Goal: Information Seeking & Learning: Learn about a topic

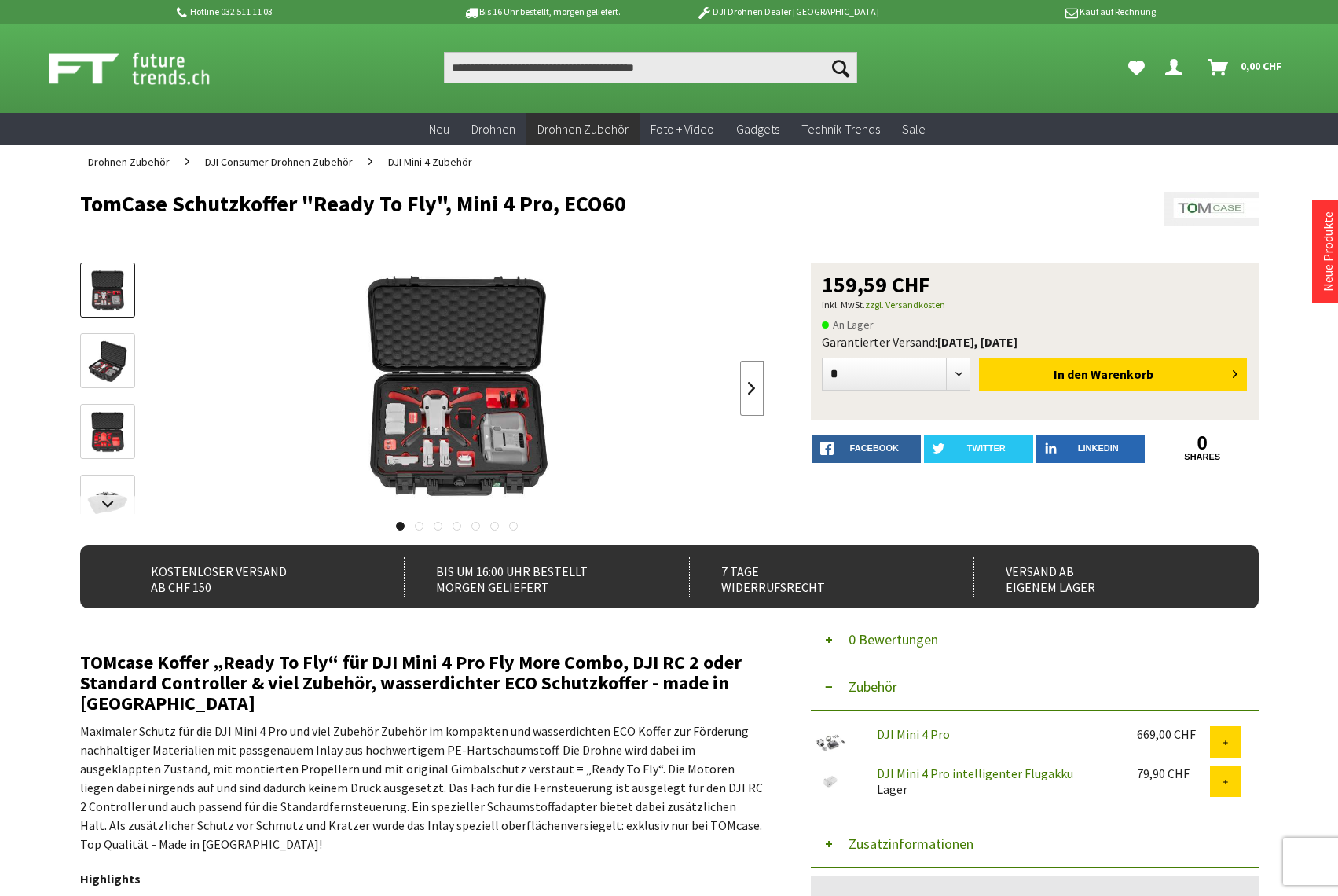
click at [757, 392] on link at bounding box center [752, 387] width 23 height 55
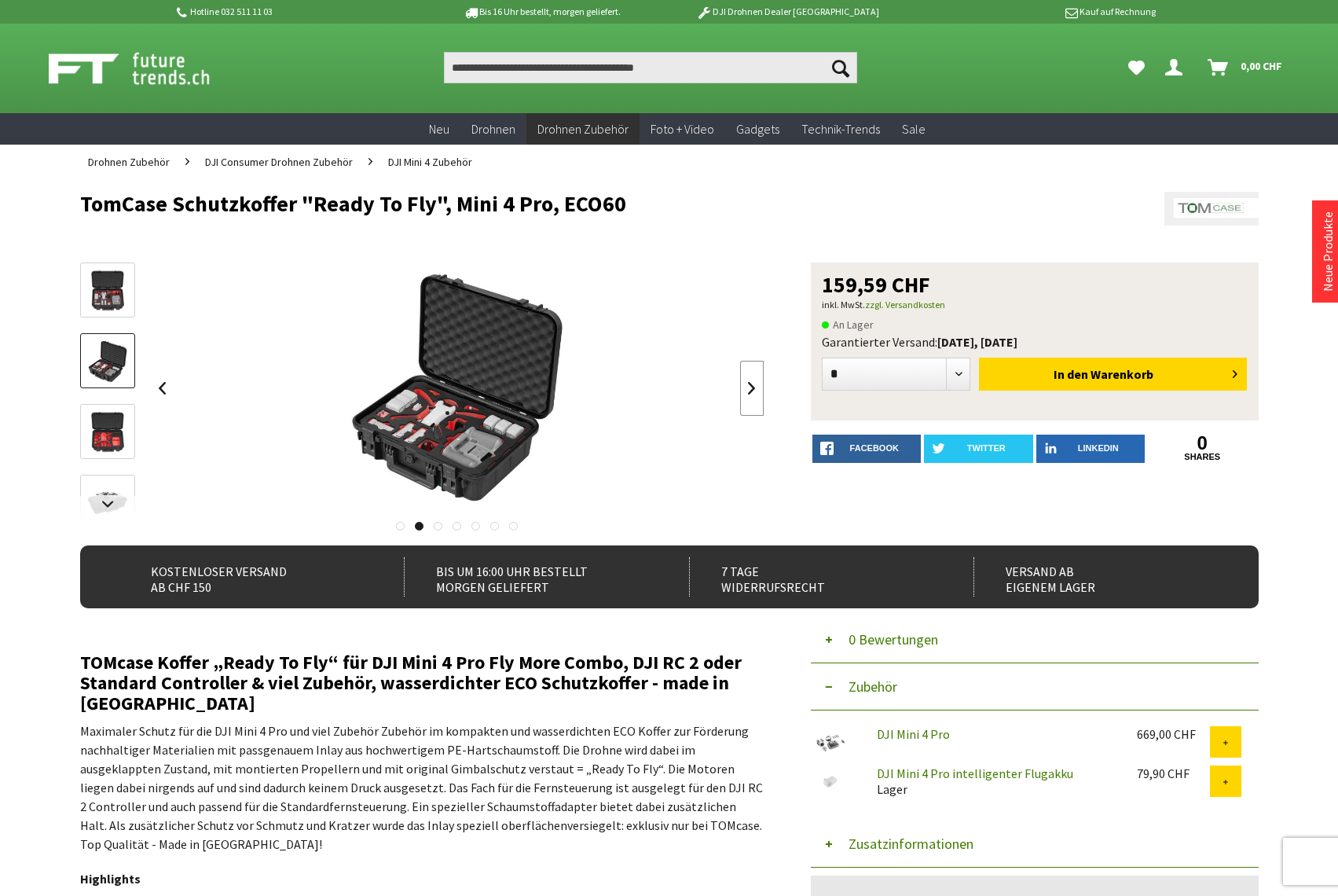
click at [757, 392] on link at bounding box center [752, 387] width 23 height 55
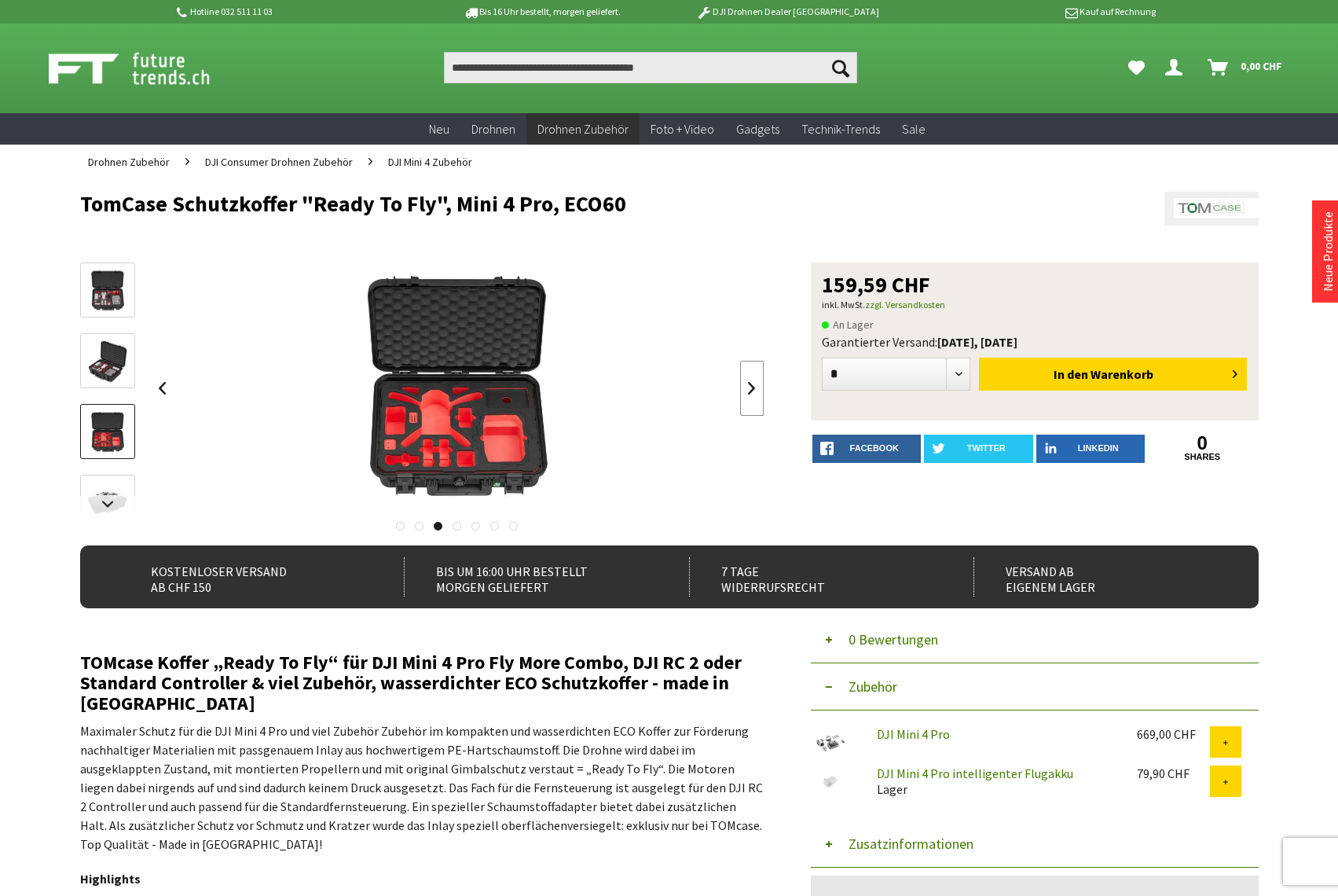
click at [757, 392] on link at bounding box center [752, 387] width 23 height 55
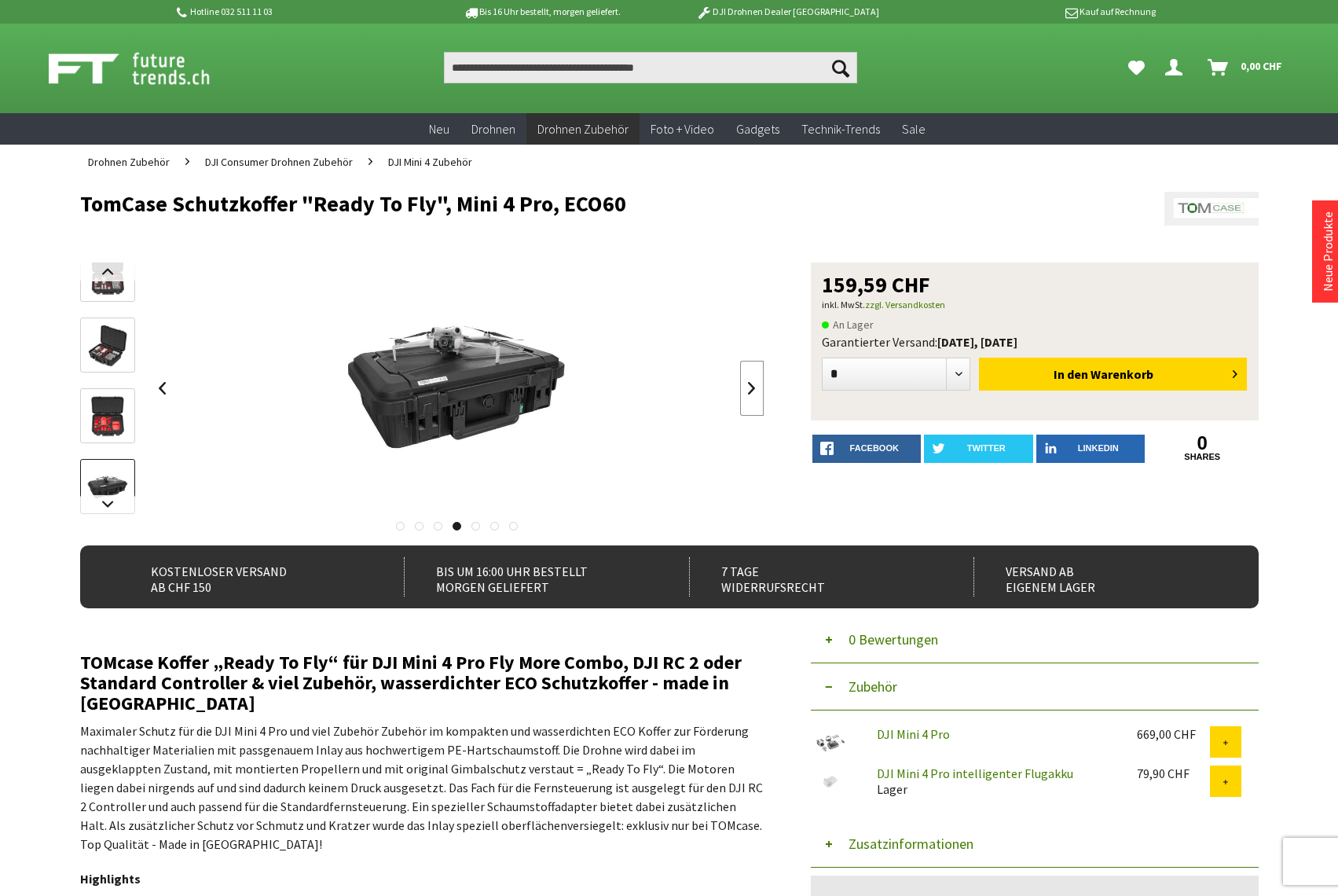
click at [757, 392] on link at bounding box center [752, 387] width 23 height 55
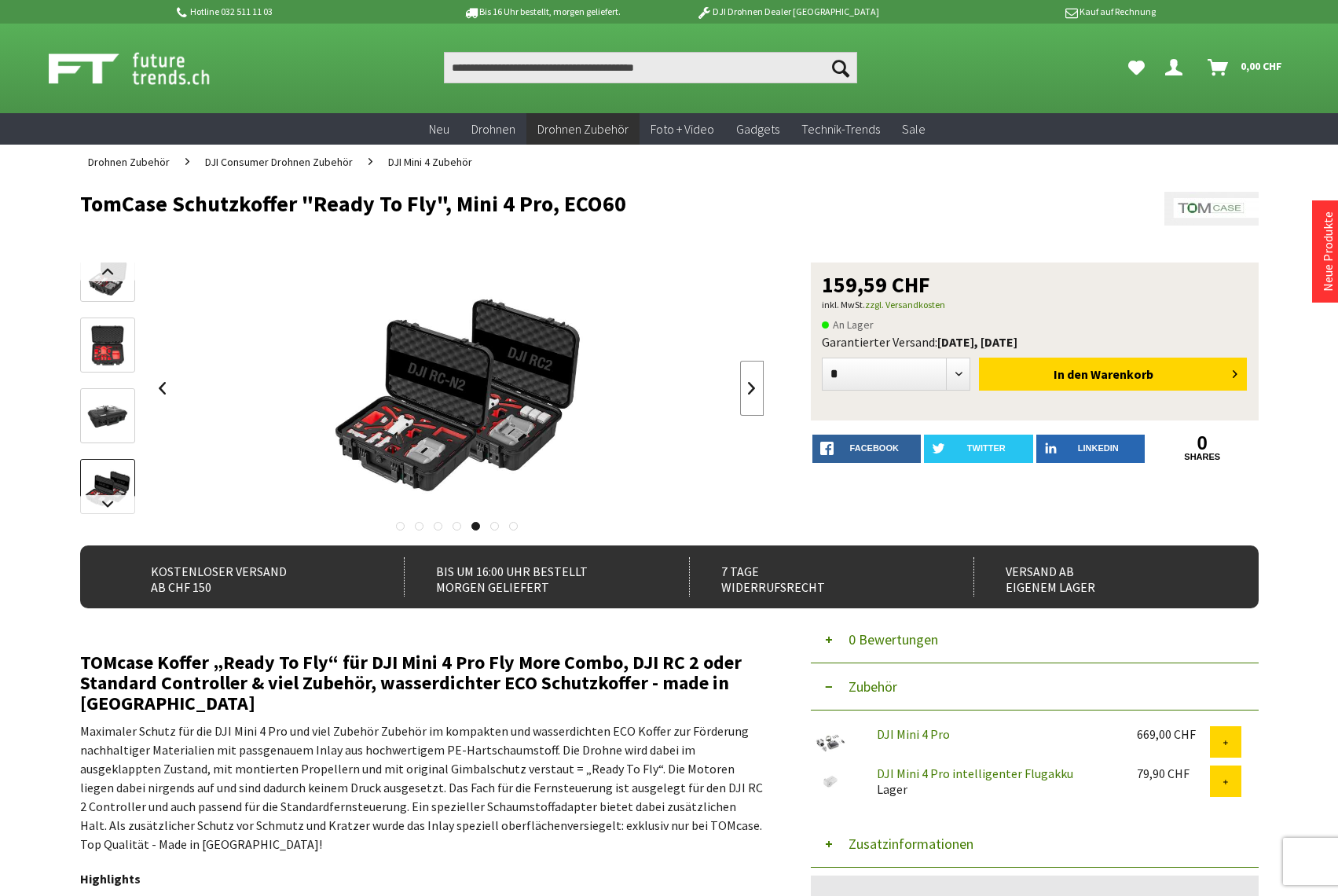
click at [757, 392] on link at bounding box center [752, 387] width 23 height 55
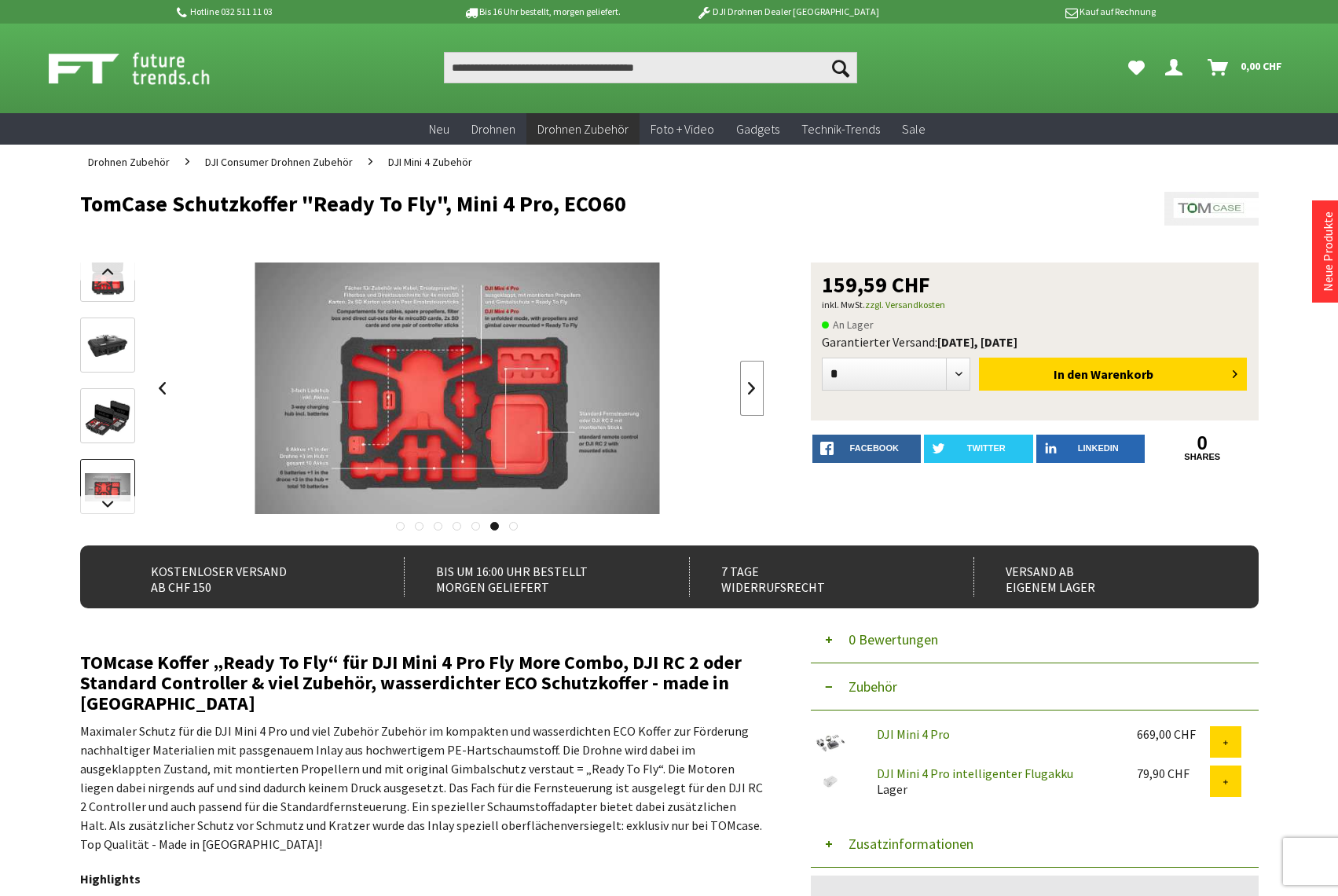
click at [757, 392] on link at bounding box center [752, 387] width 23 height 55
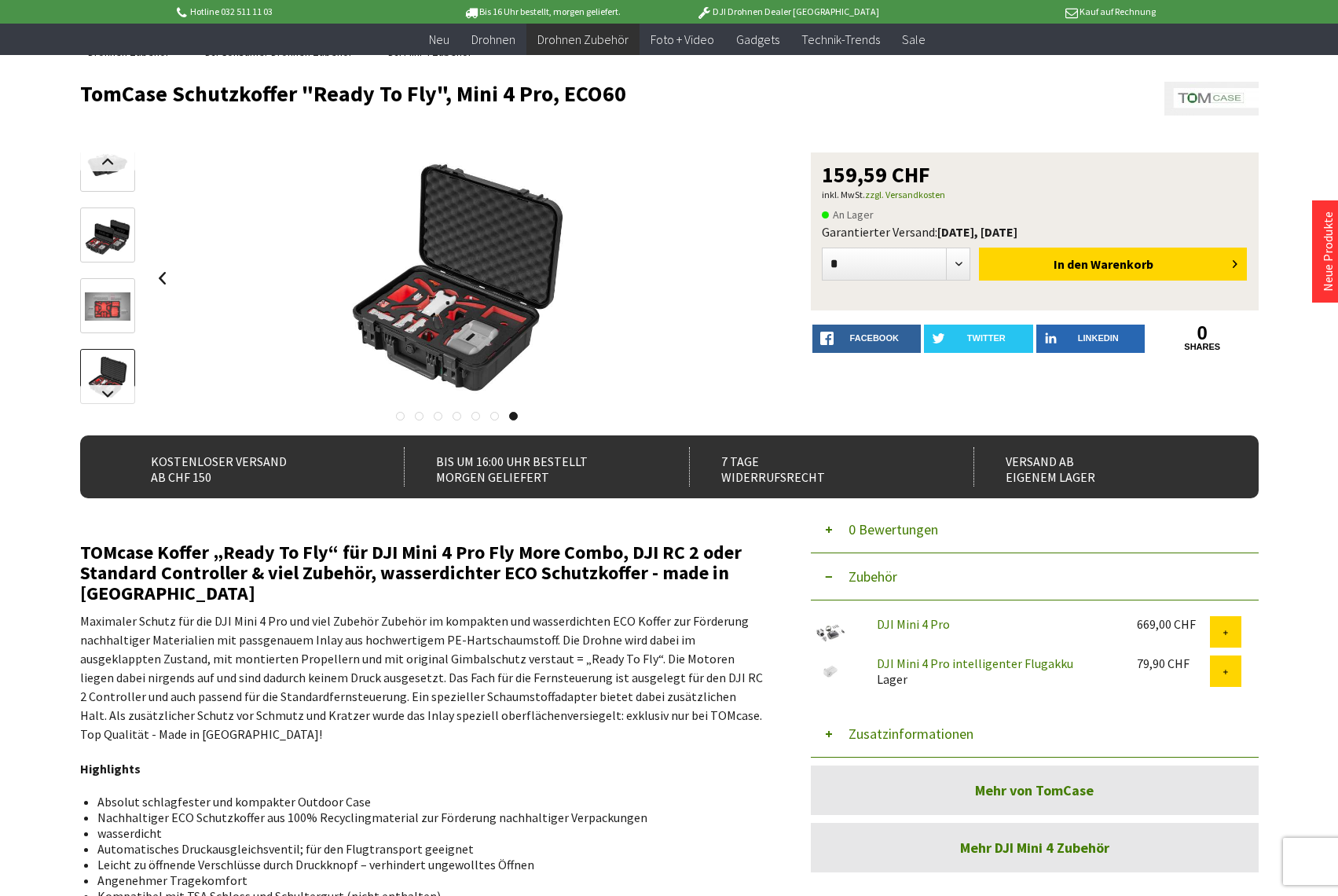
scroll to position [157, 0]
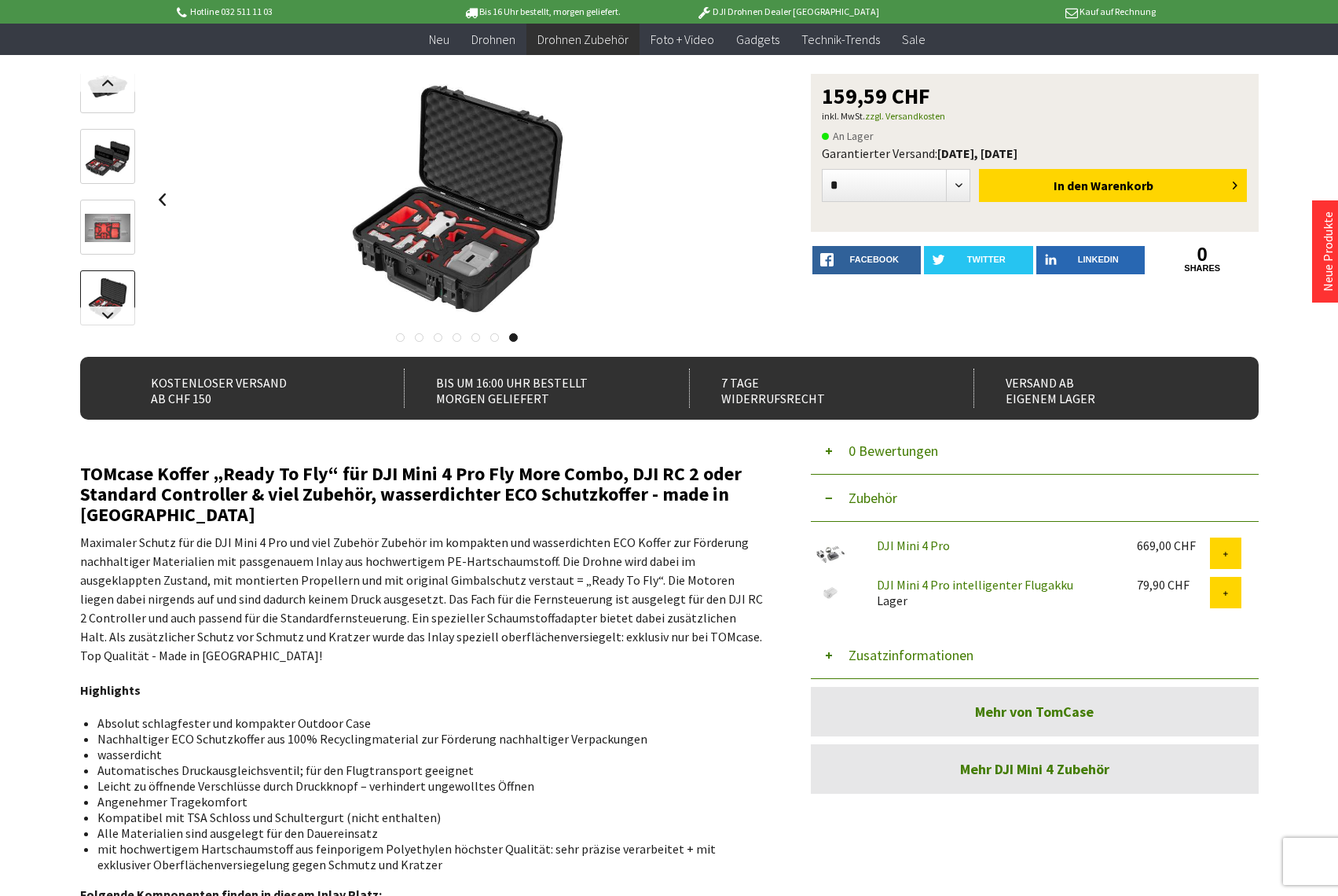
click at [120, 294] on img at bounding box center [108, 298] width 46 height 46
click at [105, 313] on link at bounding box center [108, 315] width 55 height 18
click at [114, 227] on img at bounding box center [108, 211] width 46 height 28
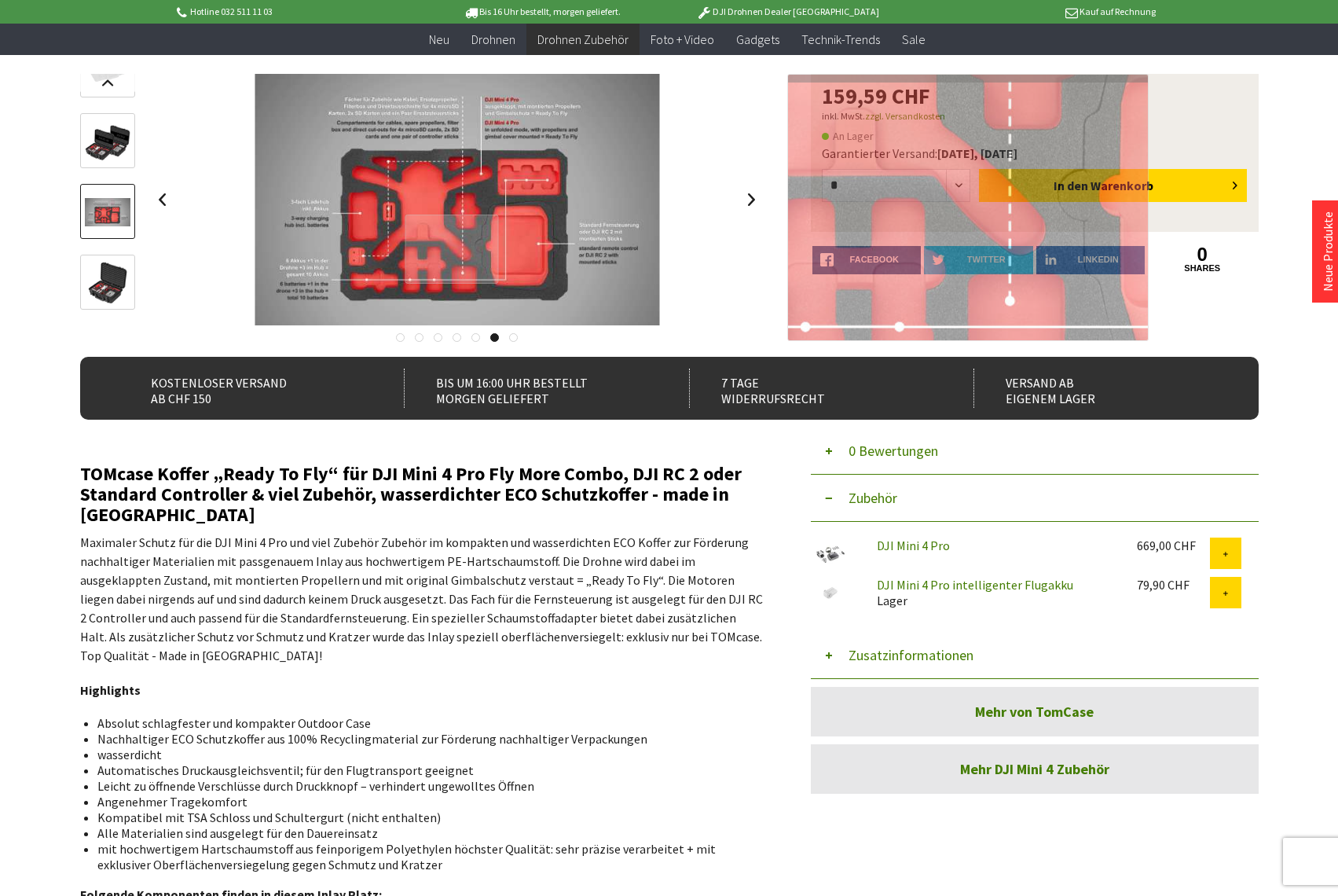
click at [451, 249] on div at bounding box center [452, 248] width 93 height 69
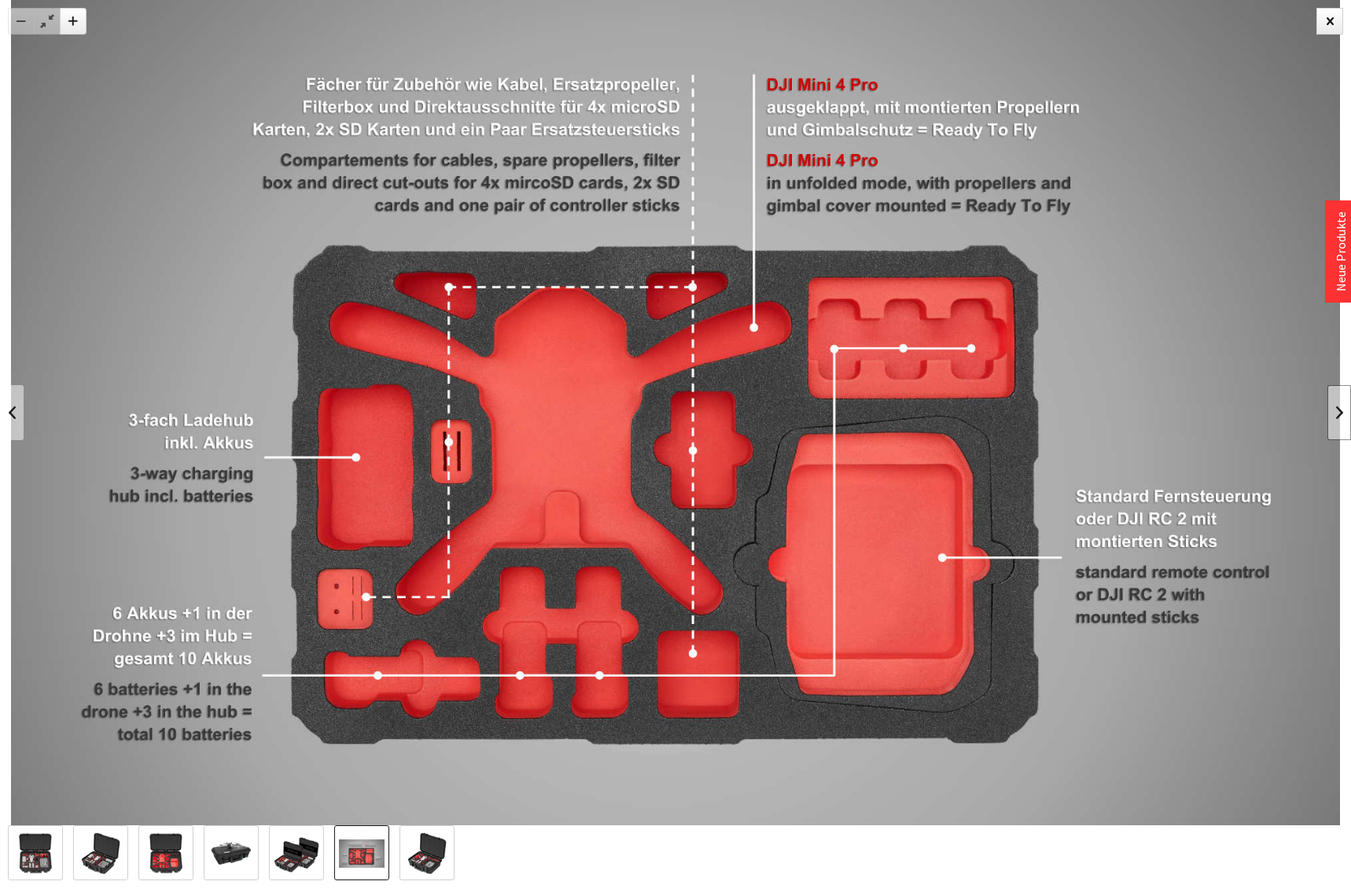
click at [1335, 428] on link at bounding box center [1338, 412] width 23 height 55
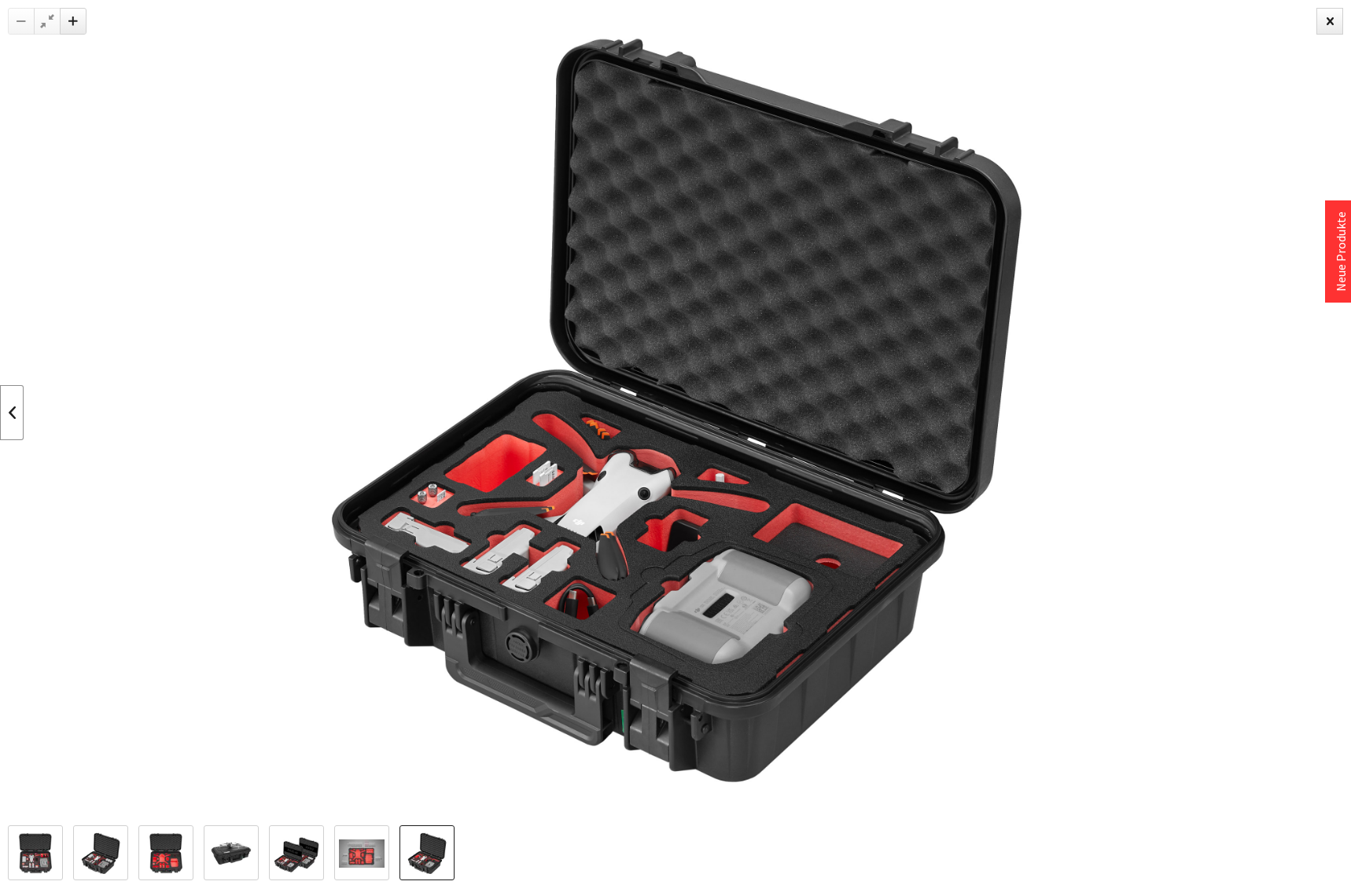
click at [11, 415] on link at bounding box center [12, 412] width 23 height 55
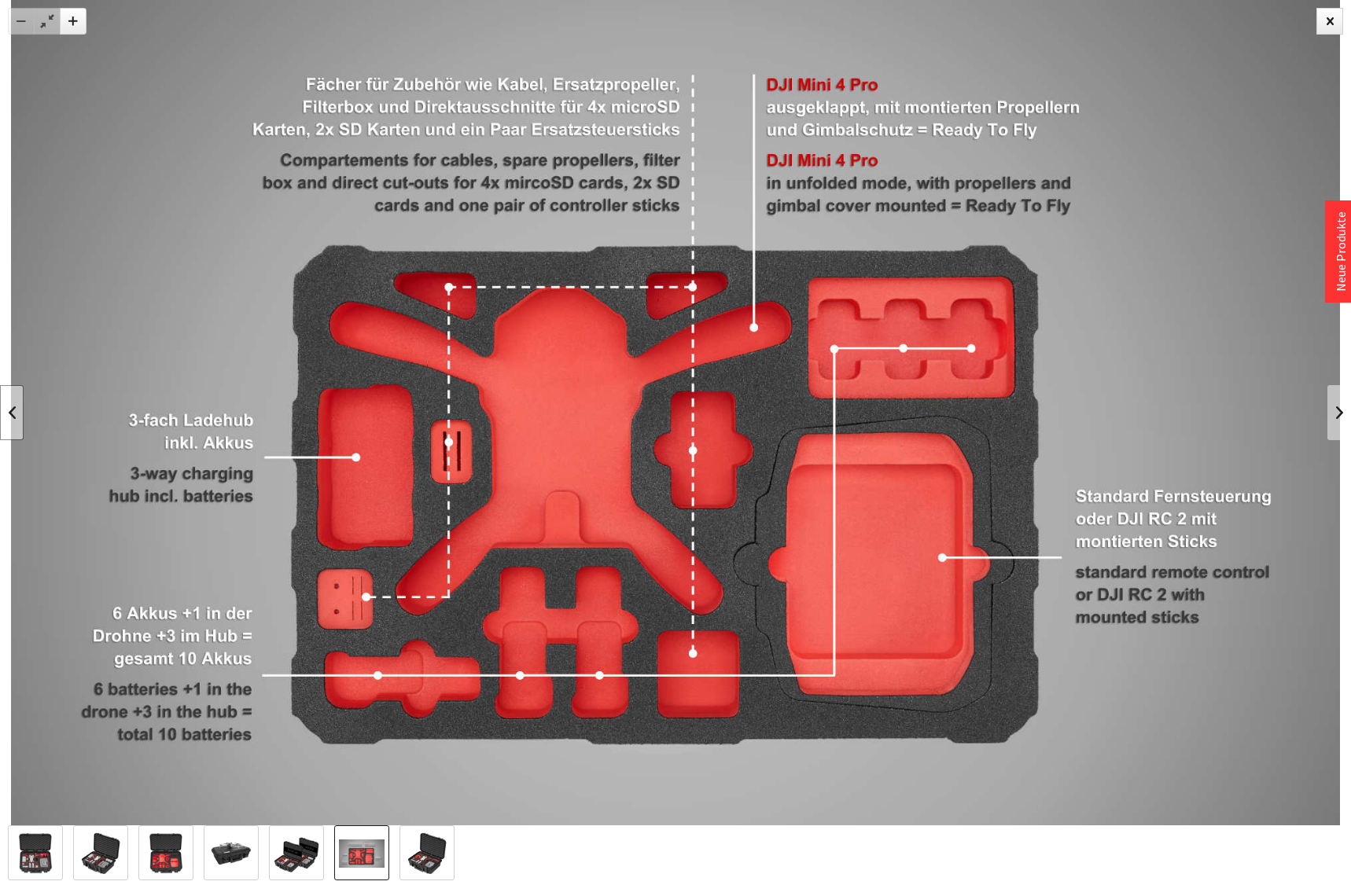
click at [11, 415] on link at bounding box center [12, 412] width 23 height 55
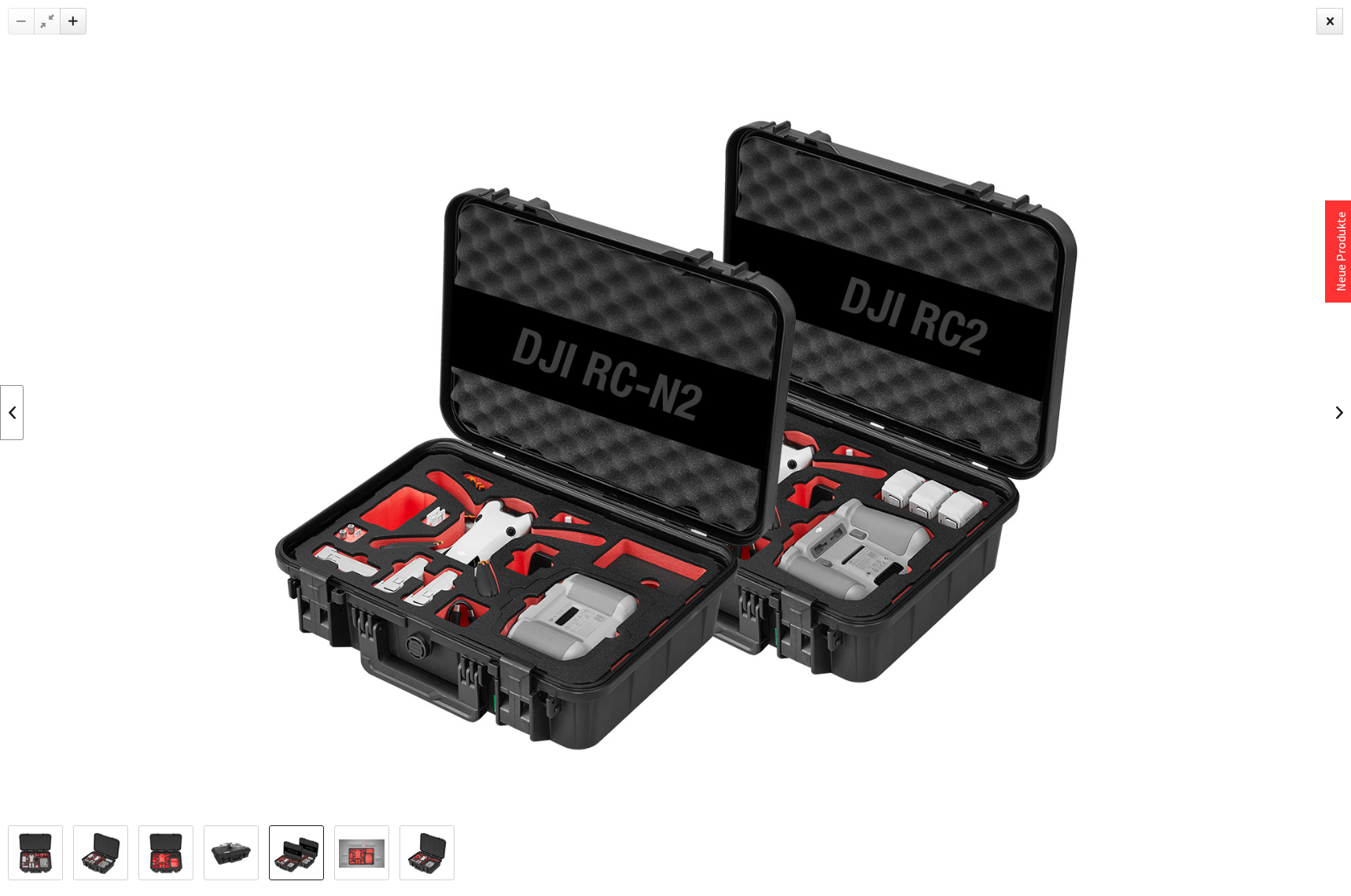
click at [11, 415] on link at bounding box center [12, 412] width 23 height 55
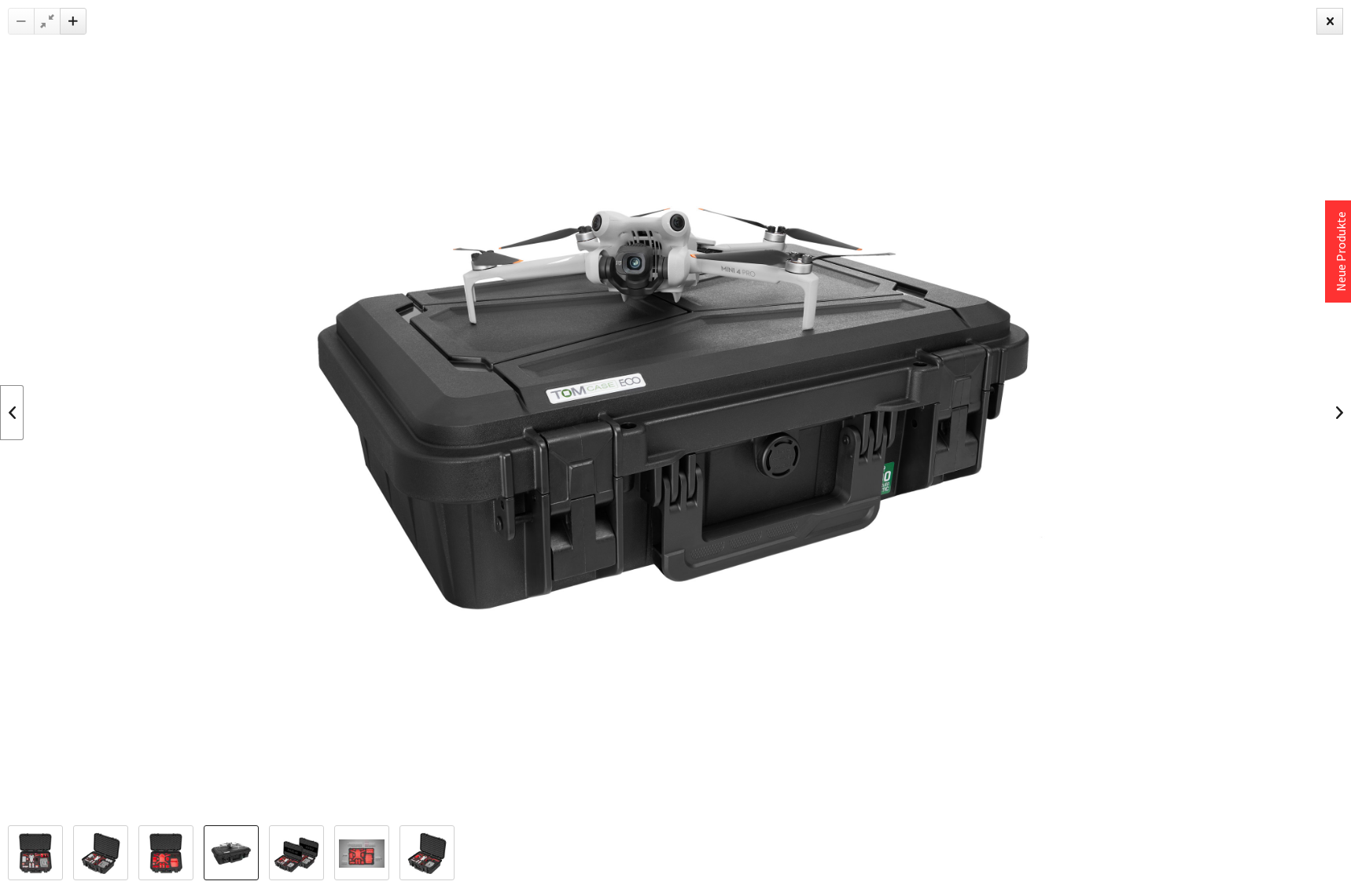
click at [11, 415] on link at bounding box center [12, 412] width 23 height 55
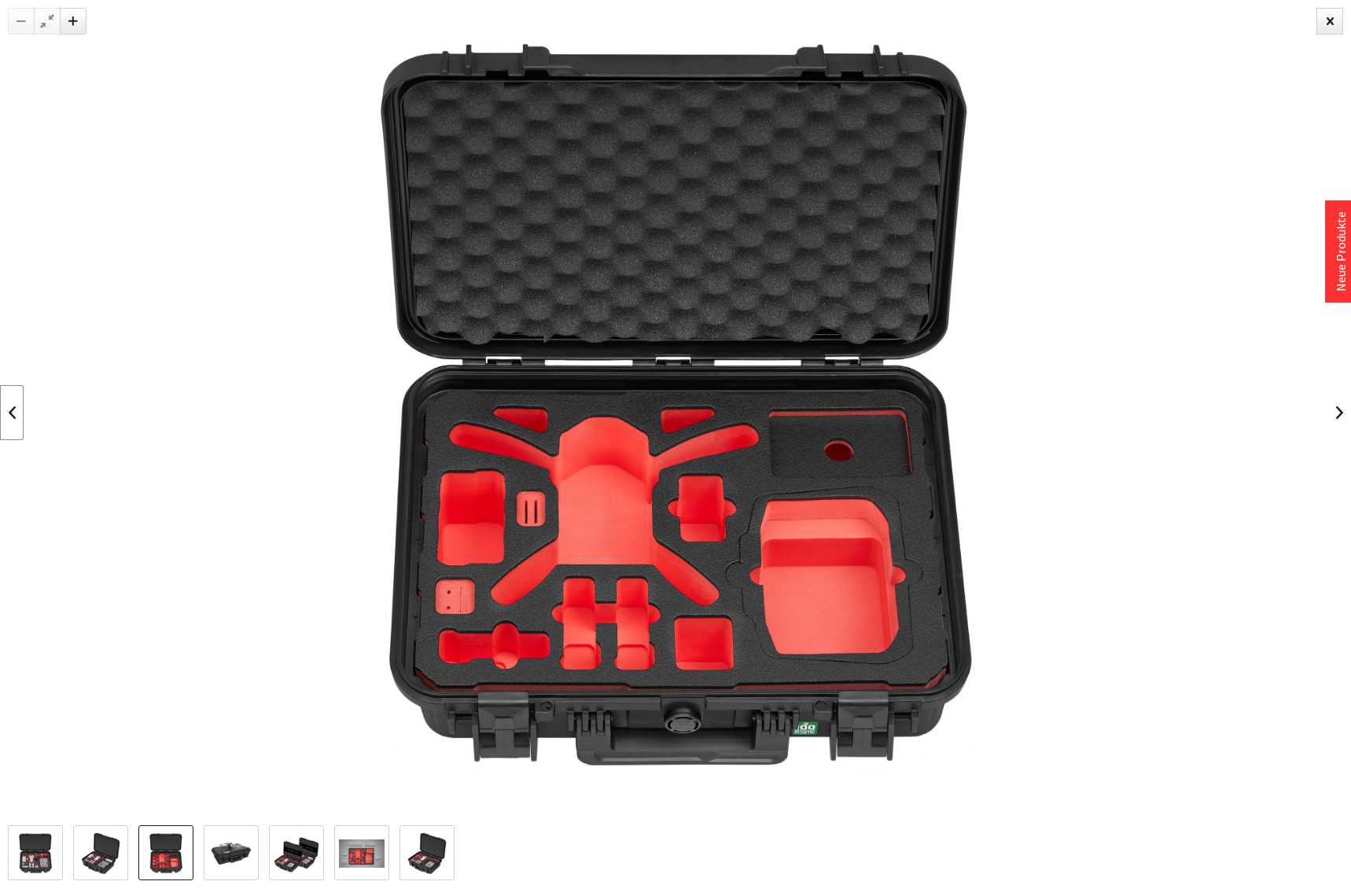
click at [11, 415] on link at bounding box center [12, 412] width 23 height 55
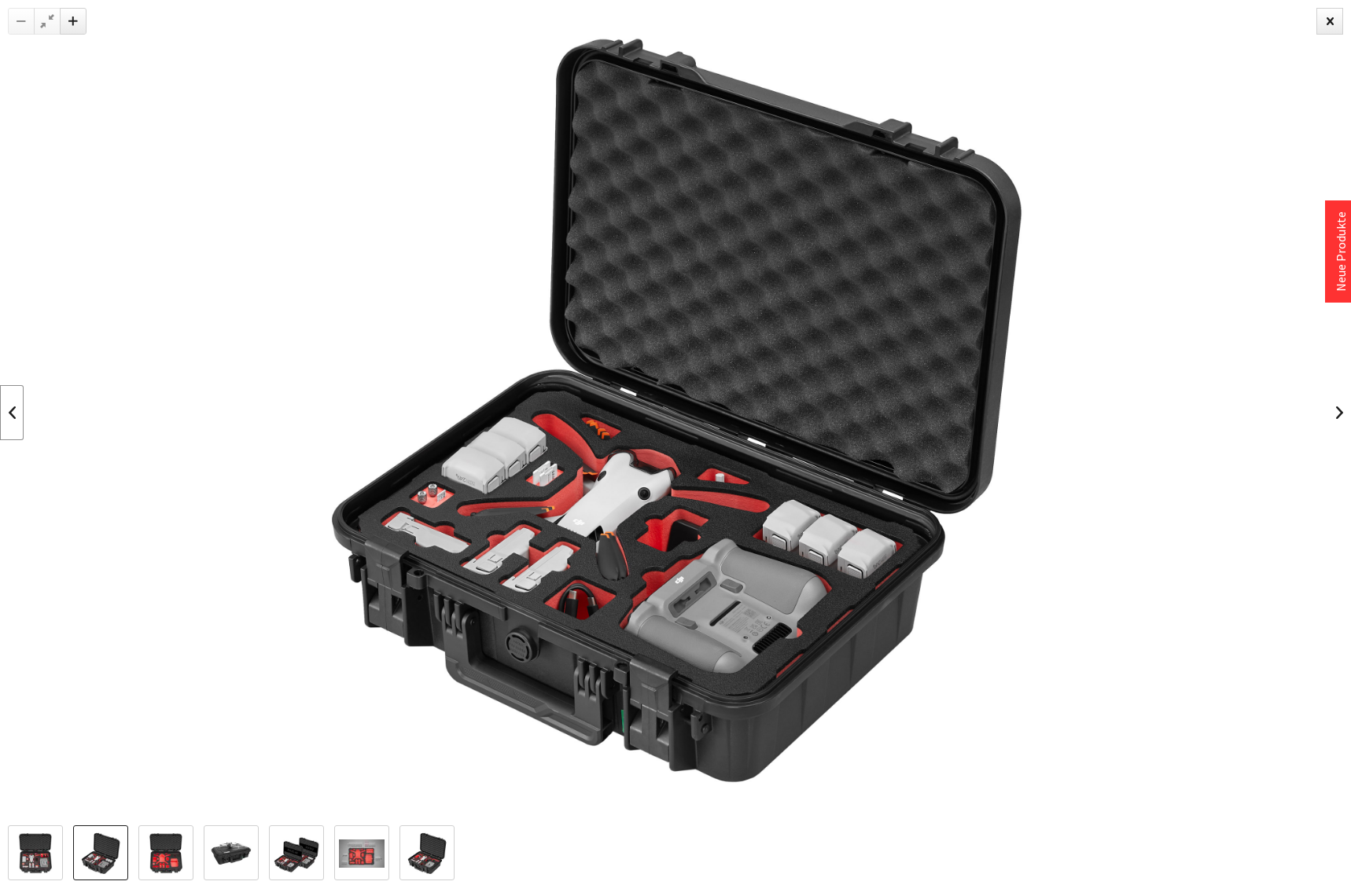
click at [11, 415] on link at bounding box center [12, 412] width 23 height 55
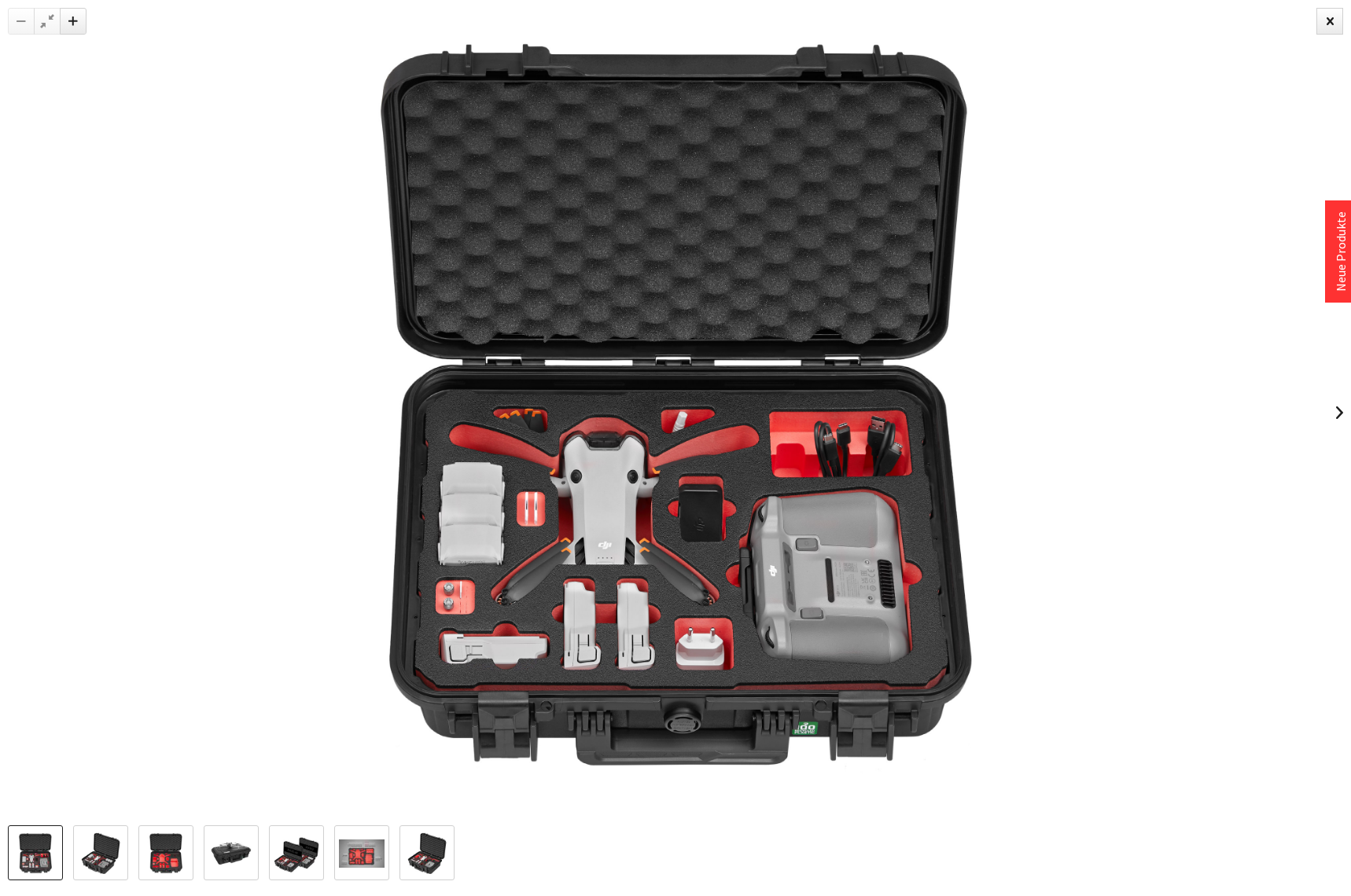
click at [11, 415] on div at bounding box center [676, 413] width 1351 height 825
click at [1335, 24] on div at bounding box center [1330, 21] width 27 height 27
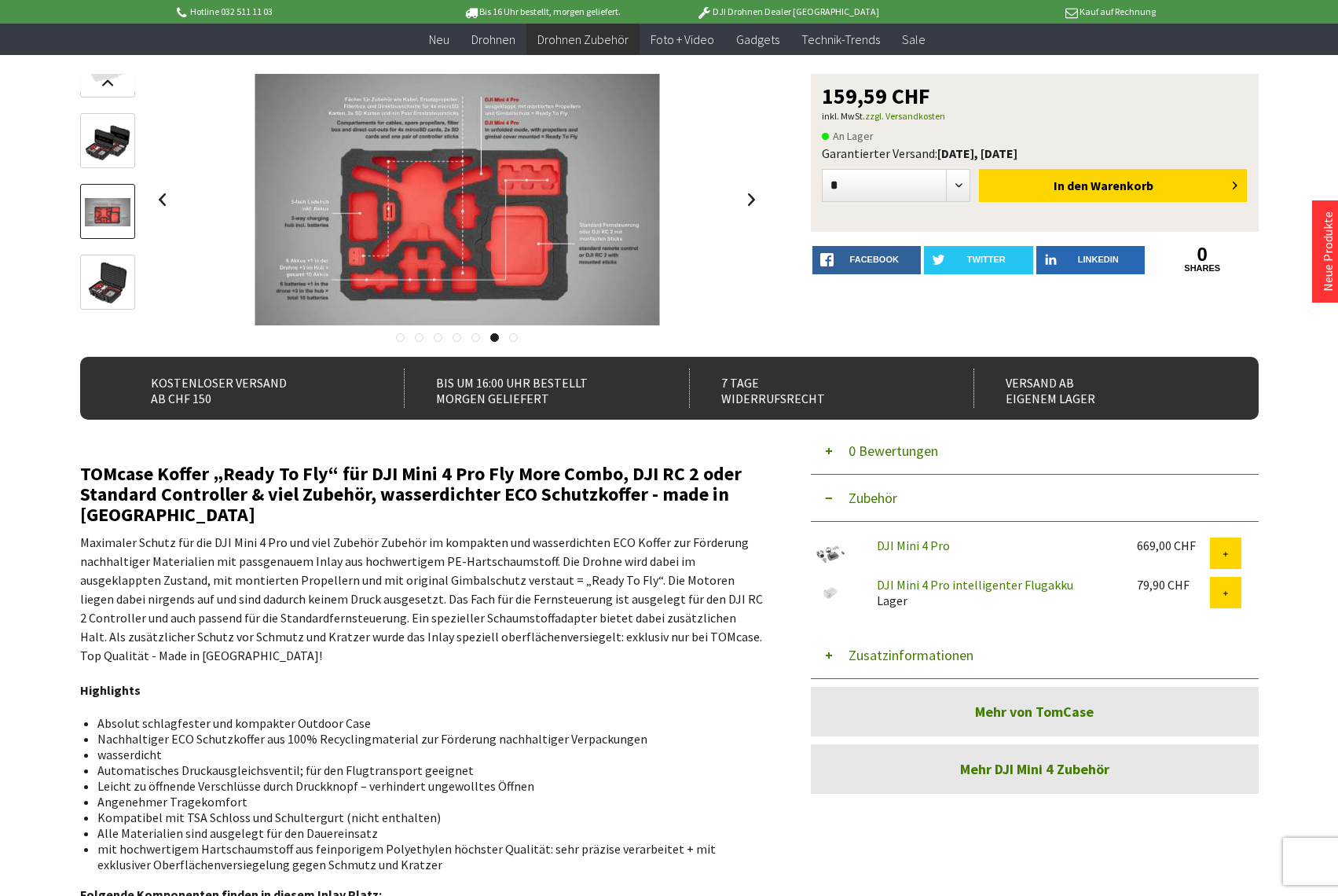
click at [835, 658] on button "Zusatzinformationen" at bounding box center [1035, 655] width 448 height 47
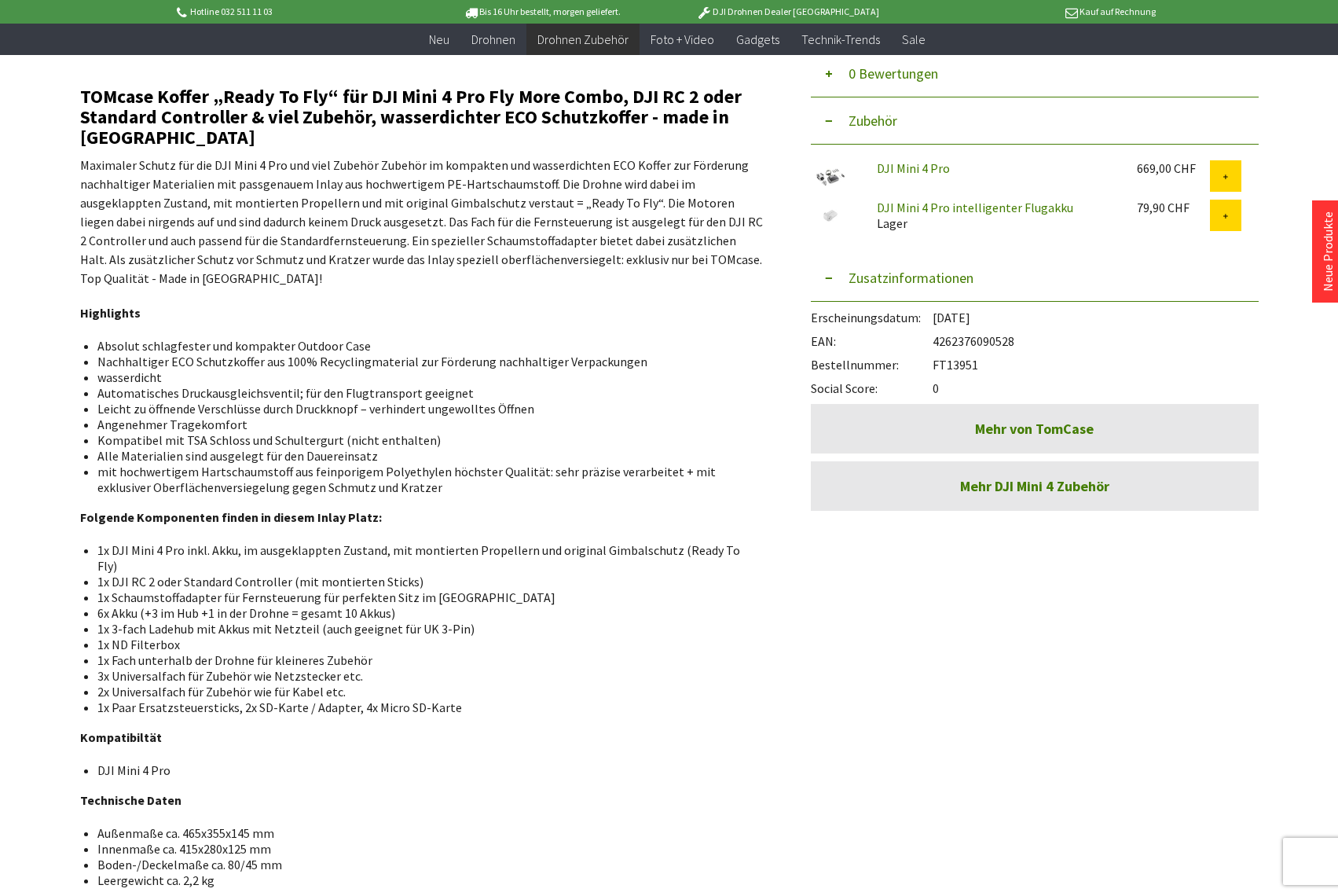
scroll to position [472, 0]
